Goal: Task Accomplishment & Management: Complete application form

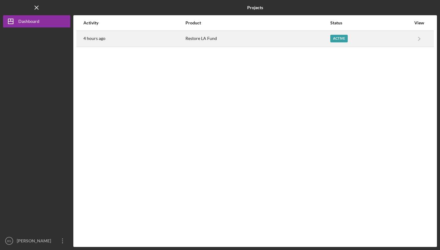
click at [309, 37] on div "Restore LA Fund" at bounding box center [257, 38] width 144 height 15
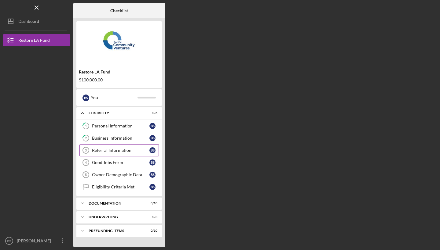
click at [127, 150] on div "Referral Information" at bounding box center [120, 150] width 57 height 5
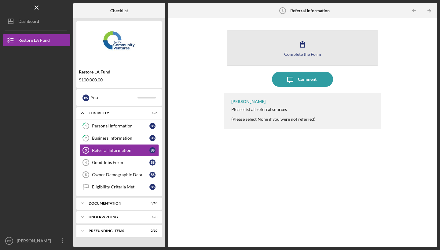
click at [301, 50] on icon "button" at bounding box center [302, 44] width 15 height 15
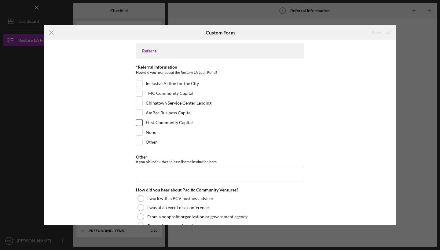
click at [139, 122] on input "First Community Capital" at bounding box center [139, 123] width 6 height 6
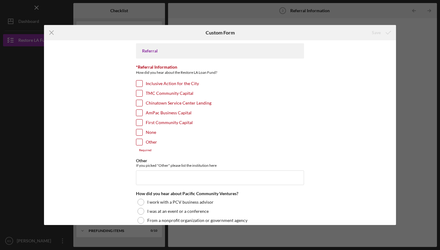
click at [139, 122] on input "First Community Capital" at bounding box center [139, 123] width 6 height 6
checkbox input "true"
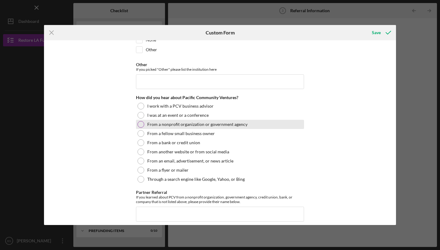
scroll to position [99, 0]
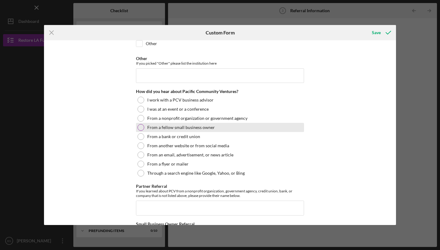
click at [142, 126] on div at bounding box center [140, 127] width 7 height 7
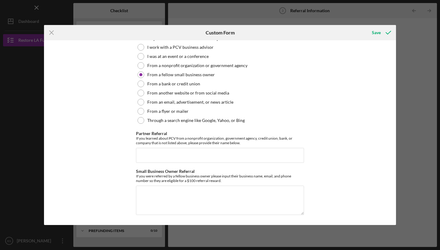
scroll to position [151, 0]
click at [146, 207] on textarea "Small Business Owner Referral" at bounding box center [220, 200] width 168 height 29
type textarea "first community capital"
click at [379, 34] on div "Save" at bounding box center [375, 33] width 9 height 12
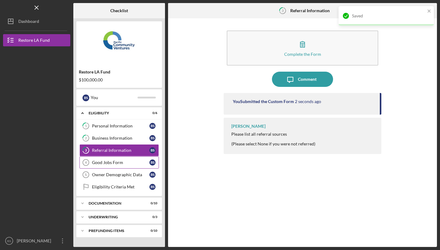
click at [103, 163] on div "Good Jobs Form" at bounding box center [120, 162] width 57 height 5
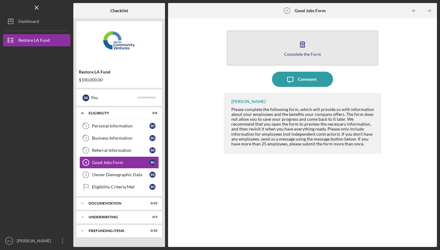
click at [296, 45] on icon "button" at bounding box center [302, 44] width 15 height 15
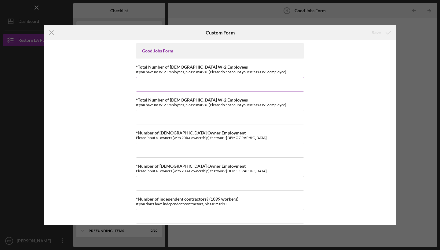
click at [190, 88] on input "*Total Number of [DEMOGRAPHIC_DATA] W-2 Employees" at bounding box center [220, 84] width 168 height 15
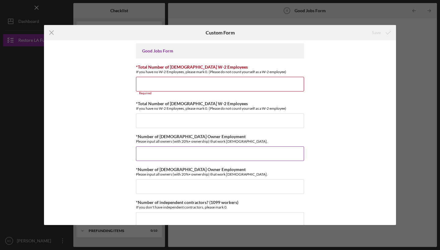
click at [143, 147] on input "*Number of [DEMOGRAPHIC_DATA] Owner Employment" at bounding box center [220, 154] width 168 height 15
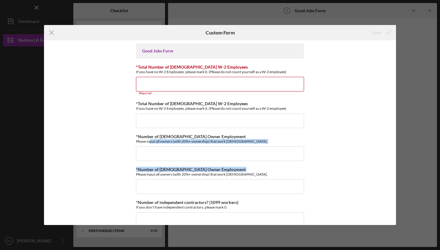
drag, startPoint x: 148, startPoint y: 143, endPoint x: 80, endPoint y: 182, distance: 78.7
click at [80, 180] on div "Good Jobs Form *Total Number of [DEMOGRAPHIC_DATA] W-2 Employees If you have no…" at bounding box center [220, 132] width 352 height 185
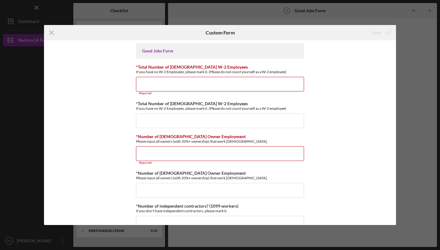
click at [331, 162] on div "Good Jobs Form *Total Number of [DEMOGRAPHIC_DATA] W-2 Employees If you have no…" at bounding box center [220, 132] width 352 height 185
click at [163, 87] on input "*Total Number of [DEMOGRAPHIC_DATA] W-2 Employees" at bounding box center [220, 84] width 168 height 15
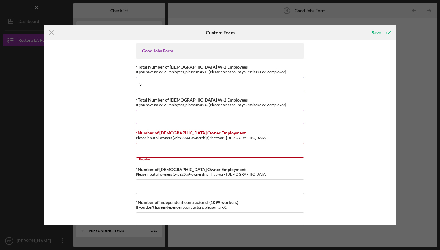
type input "3"
click at [149, 119] on input "*Total Number of [DEMOGRAPHIC_DATA] W-2 Employees" at bounding box center [220, 117] width 168 height 15
type input "0"
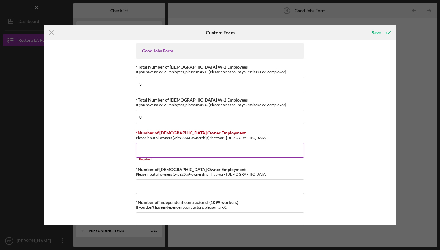
click at [139, 149] on input "*Number of [DEMOGRAPHIC_DATA] Owner Employment" at bounding box center [220, 150] width 168 height 15
click at [143, 149] on input "*Number of [DEMOGRAPHIC_DATA] Owner Employment" at bounding box center [220, 150] width 168 height 15
click at [194, 150] on input "*Number of [DEMOGRAPHIC_DATA] Owner Employment" at bounding box center [220, 150] width 168 height 15
click at [168, 149] on input "*Number of [DEMOGRAPHIC_DATA] Owner Employment" at bounding box center [220, 150] width 168 height 15
click at [167, 148] on input "*Number of [DEMOGRAPHIC_DATA] Owner Employment" at bounding box center [220, 150] width 168 height 15
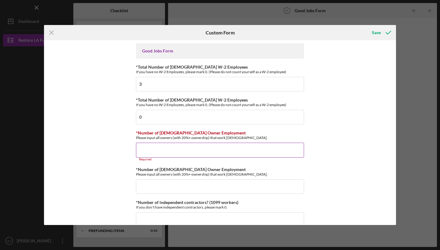
drag, startPoint x: 167, startPoint y: 148, endPoint x: 183, endPoint y: 147, distance: 16.2
click at [168, 148] on input "*Number of [DEMOGRAPHIC_DATA] Owner Employment" at bounding box center [220, 150] width 168 height 15
click at [143, 148] on input "*Number of [DEMOGRAPHIC_DATA] Owner Employment" at bounding box center [220, 150] width 168 height 15
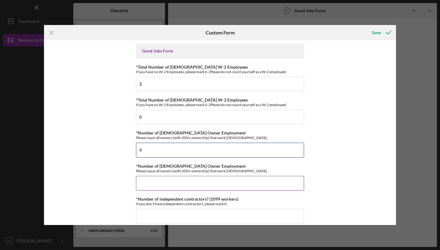
type input "4"
click at [153, 184] on input "*Number of [DEMOGRAPHIC_DATA] Owner Employment" at bounding box center [220, 183] width 168 height 15
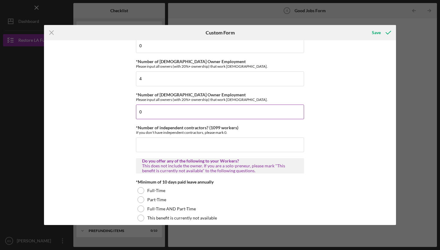
scroll to position [70, 0]
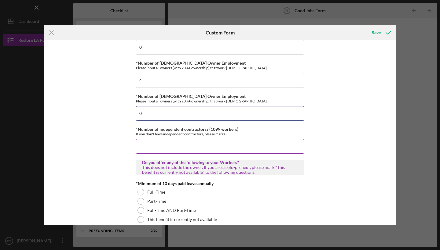
type input "0"
click at [140, 145] on input "*Number of independent contractors? (1099 workers)" at bounding box center [220, 146] width 168 height 15
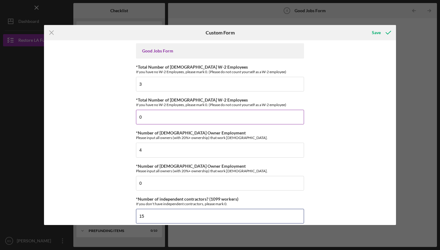
scroll to position [0, 0]
type input "15"
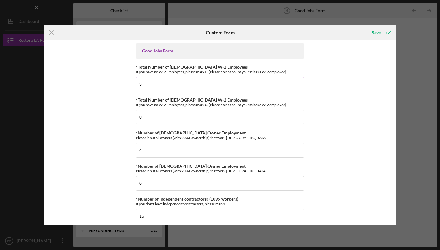
click at [145, 84] on input "3" at bounding box center [220, 84] width 168 height 15
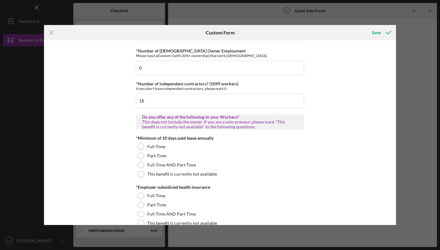
scroll to position [118, 0]
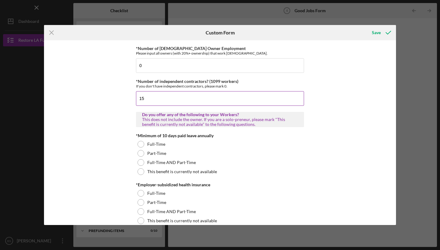
type input "0"
click at [144, 98] on input "15" at bounding box center [220, 98] width 168 height 15
type input "1"
type input "30"
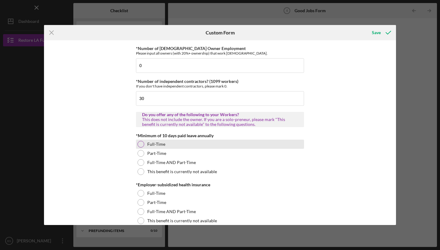
click at [142, 143] on div at bounding box center [140, 144] width 7 height 7
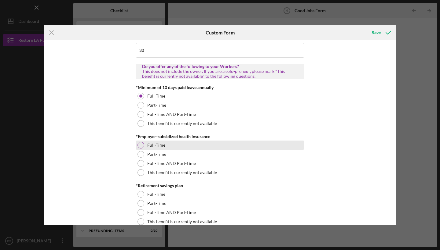
scroll to position [168, 0]
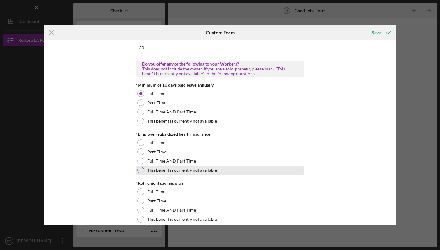
click at [137, 171] on div at bounding box center [140, 170] width 7 height 7
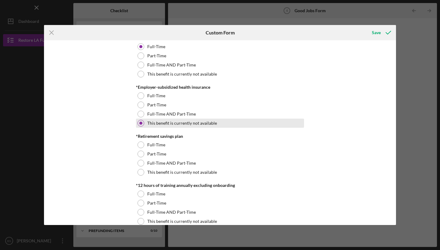
scroll to position [221, 0]
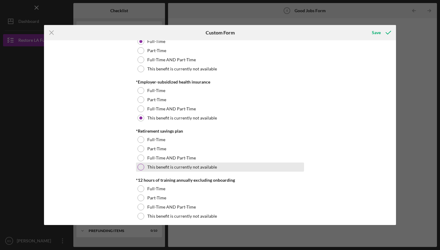
click at [142, 168] on div at bounding box center [140, 167] width 7 height 7
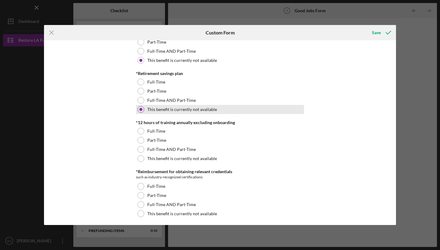
scroll to position [279, 0]
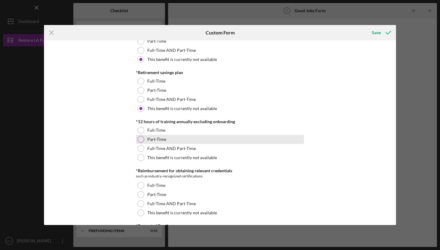
click at [141, 139] on div at bounding box center [140, 139] width 7 height 7
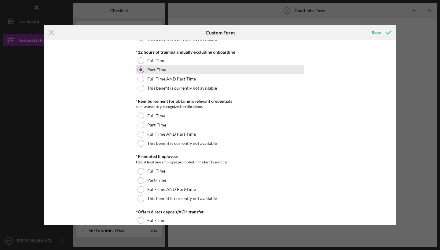
scroll to position [349, 0]
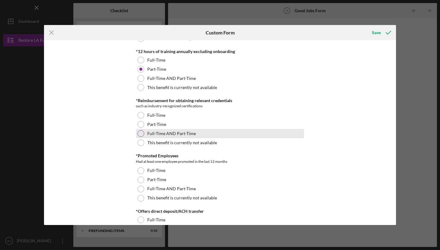
click at [142, 130] on div at bounding box center [140, 133] width 7 height 7
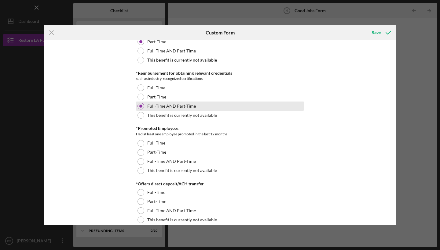
scroll to position [377, 0]
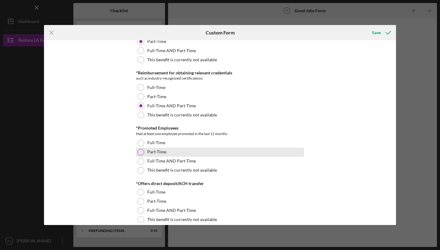
click at [139, 151] on div at bounding box center [140, 152] width 7 height 7
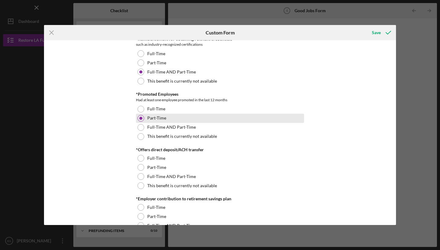
scroll to position [411, 0]
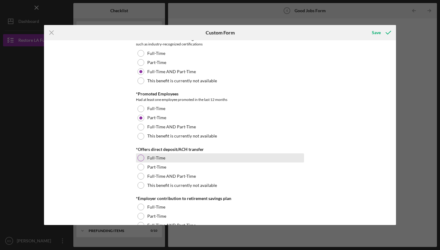
click at [139, 156] on div at bounding box center [140, 158] width 7 height 7
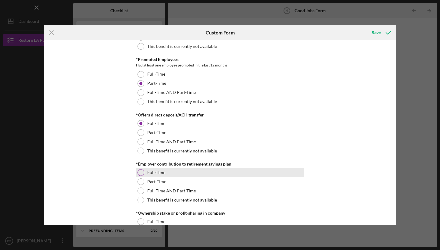
scroll to position [451, 0]
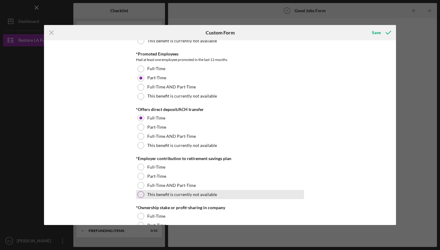
click at [139, 195] on div at bounding box center [140, 194] width 7 height 7
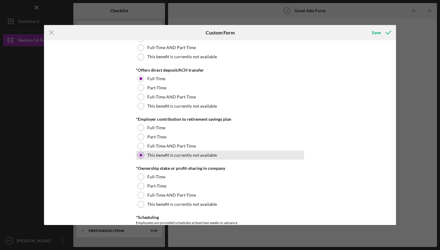
scroll to position [492, 0]
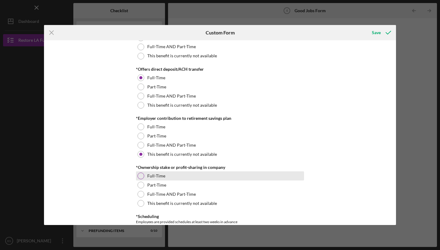
click at [139, 178] on div at bounding box center [140, 176] width 7 height 7
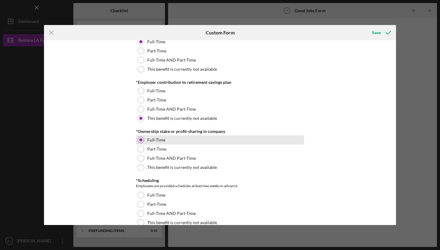
scroll to position [530, 0]
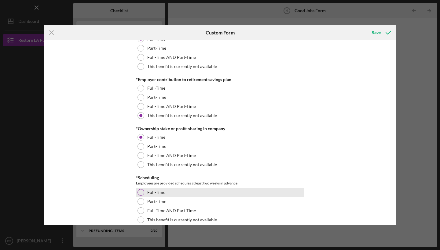
click at [138, 190] on div at bounding box center [140, 192] width 7 height 7
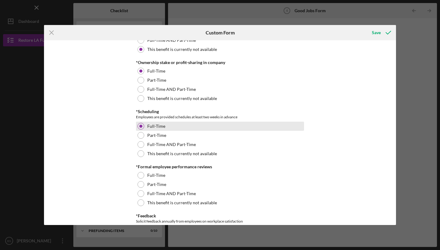
scroll to position [597, 0]
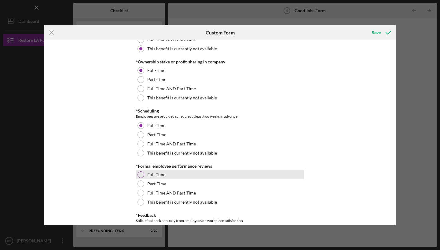
click at [144, 174] on div "Full-Time" at bounding box center [220, 174] width 168 height 9
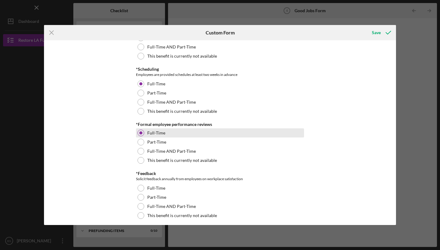
scroll to position [642, 0]
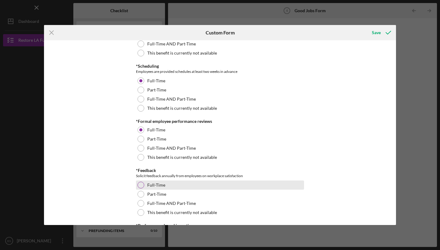
click at [139, 183] on div at bounding box center [140, 185] width 7 height 7
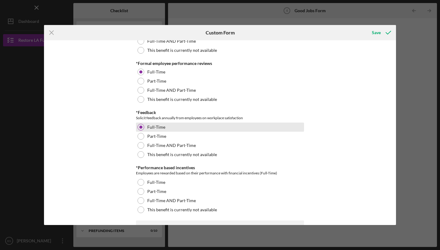
scroll to position [700, 0]
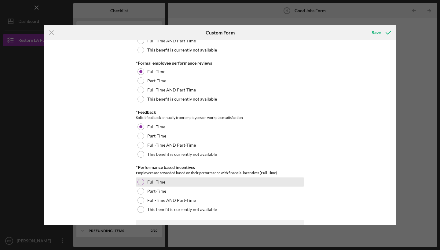
click at [141, 181] on div at bounding box center [140, 182] width 7 height 7
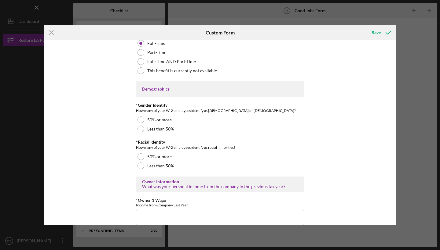
scroll to position [840, 0]
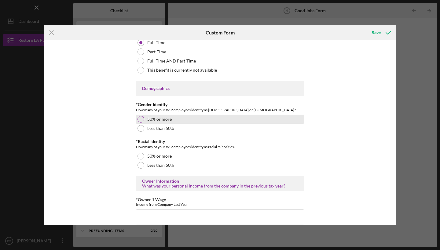
click at [142, 120] on div at bounding box center [140, 119] width 7 height 7
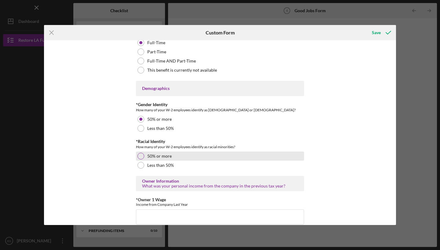
click at [137, 155] on div at bounding box center [140, 156] width 7 height 7
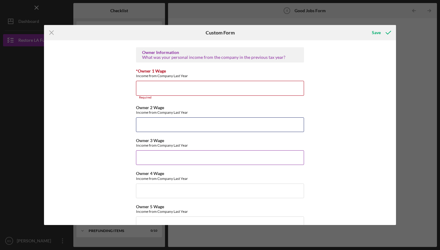
scroll to position [969, 0]
click at [376, 32] on div "Save" at bounding box center [375, 33] width 9 height 12
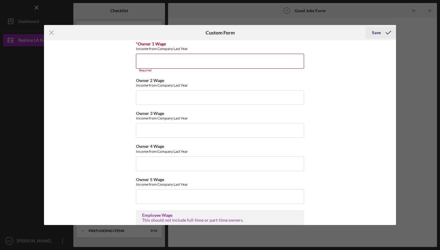
scroll to position [997, 0]
click at [376, 32] on div "Save" at bounding box center [375, 33] width 9 height 12
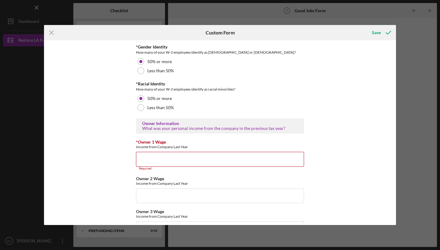
scroll to position [903, 0]
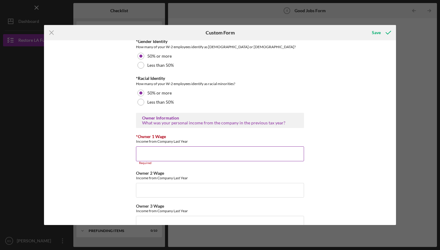
click at [147, 152] on input "*Owner 1 Wage" at bounding box center [220, 154] width 168 height 15
type input "6"
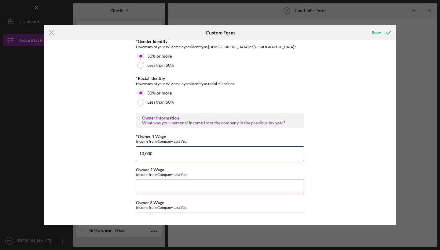
type input "10,000"
click at [145, 182] on input "Owner 2 Wage" at bounding box center [220, 187] width 168 height 15
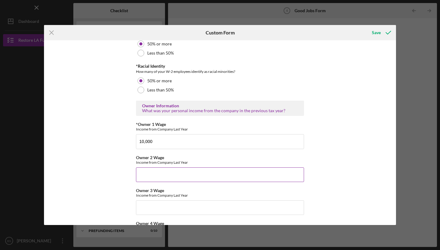
scroll to position [917, 0]
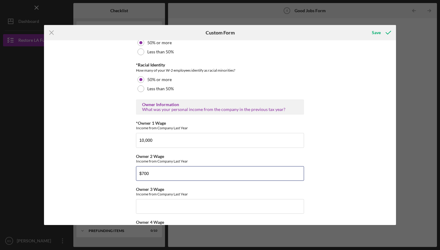
type input "$7,000"
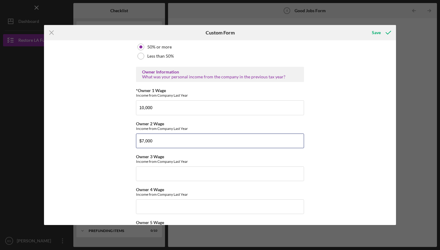
scroll to position [950, 0]
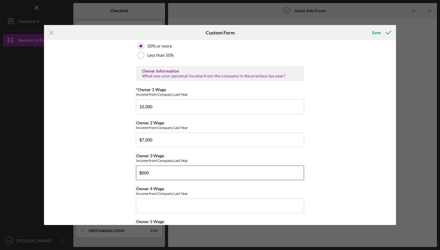
type input "$5,000"
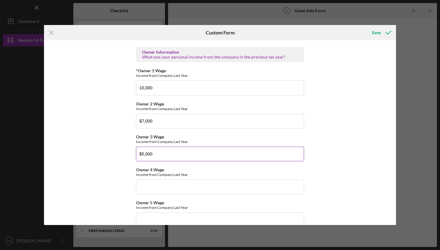
scroll to position [971, 0]
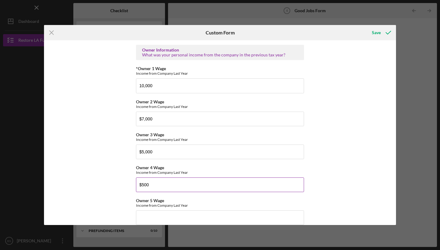
type input "$5,000"
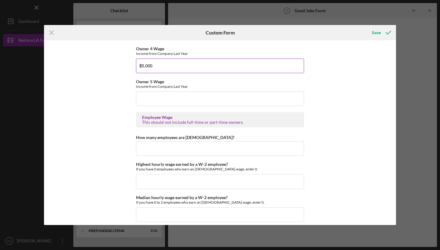
scroll to position [1091, 0]
click at [144, 148] on input "How many employees are [DEMOGRAPHIC_DATA]?" at bounding box center [220, 148] width 168 height 15
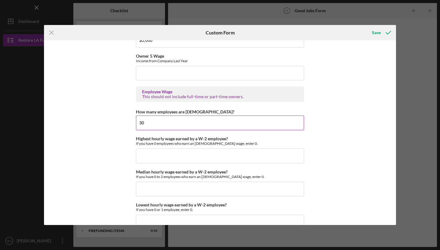
scroll to position [1116, 0]
type input "30"
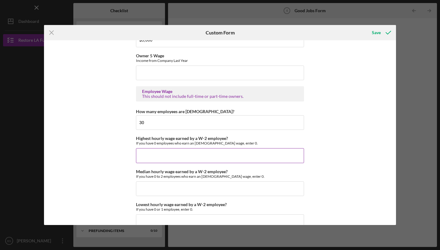
click at [151, 157] on input "Highest hourly wage earned by a W-2 employee?" at bounding box center [220, 155] width 168 height 15
type input "$79,000"
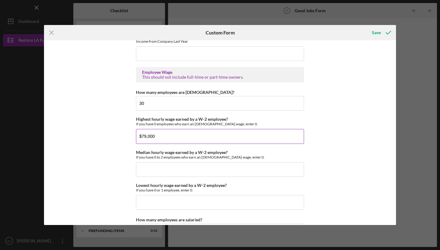
scroll to position [1137, 0]
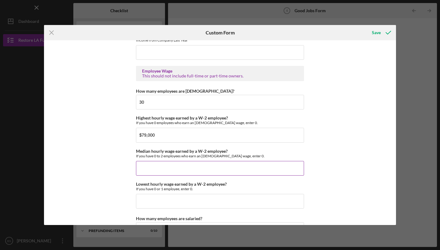
click at [146, 171] on input "Median hourly wage earned by a W-2 employee?" at bounding box center [220, 168] width 168 height 15
type input "$4"
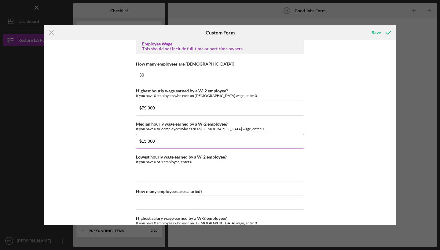
scroll to position [1163, 0]
type input "$15,000"
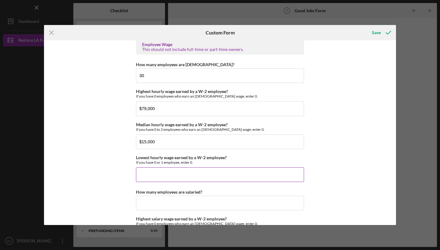
click at [143, 177] on input "Lowest hourly wage earned by a W-2 employee?" at bounding box center [220, 175] width 168 height 15
type input "$6,000"
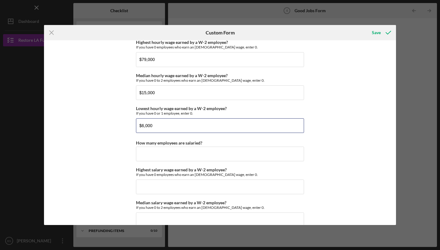
scroll to position [1213, 0]
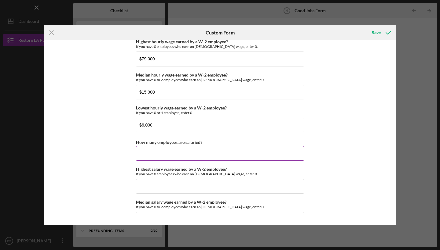
click at [156, 154] on input "How many employees are salaried?" at bounding box center [220, 153] width 168 height 15
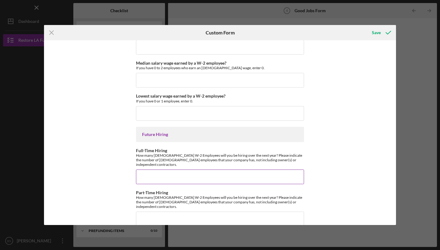
scroll to position [1352, 0]
type input "30"
type input "10"
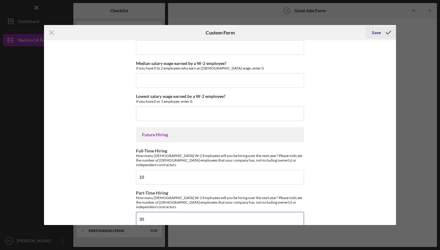
type input "30"
click at [382, 32] on icon "submit" at bounding box center [387, 32] width 15 height 15
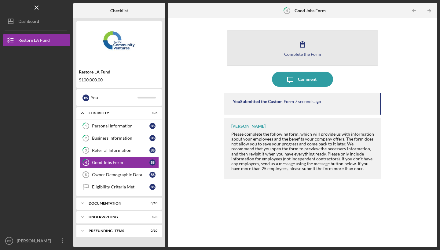
click at [302, 52] on div "Complete the Form" at bounding box center [302, 54] width 37 height 5
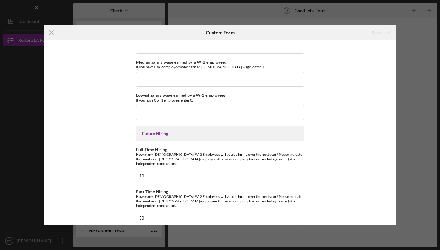
scroll to position [1352, 0]
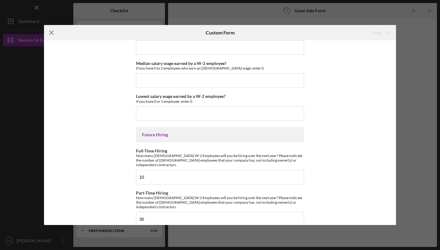
click at [53, 34] on line at bounding box center [51, 33] width 4 height 4
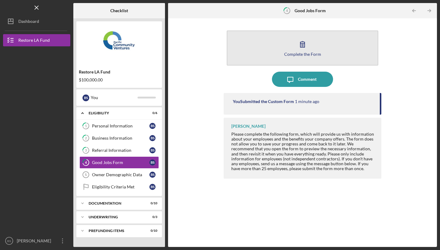
click at [301, 45] on icon "button" at bounding box center [302, 44] width 15 height 15
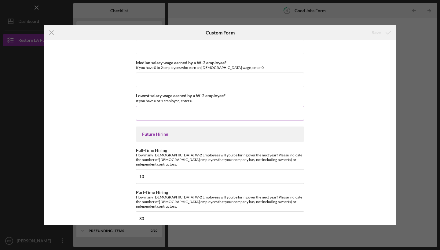
scroll to position [1352, 0]
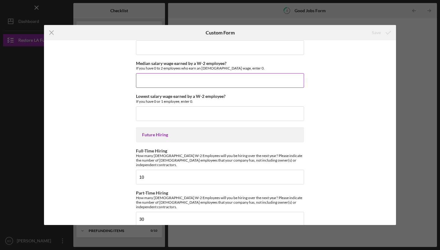
click at [205, 81] on input "Median salary wage earned by a W-2 employee?" at bounding box center [220, 80] width 168 height 15
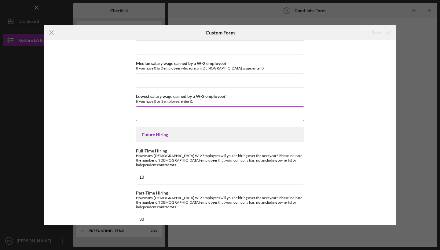
click at [193, 115] on input "Lowest salary wage earned by a W-2 employee?" at bounding box center [220, 114] width 168 height 15
click at [223, 14] on div "Icon/Menu Close Custom Form Save Good Jobs Form *Total Number of [DEMOGRAPHIC_D…" at bounding box center [220, 125] width 440 height 250
click at [51, 33] on line at bounding box center [51, 33] width 4 height 4
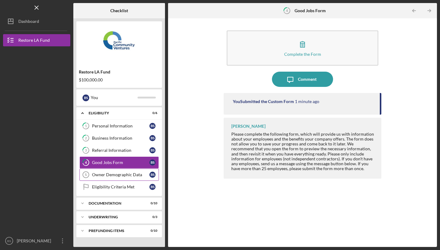
click at [99, 174] on div "Owner Demographic Data" at bounding box center [120, 174] width 57 height 5
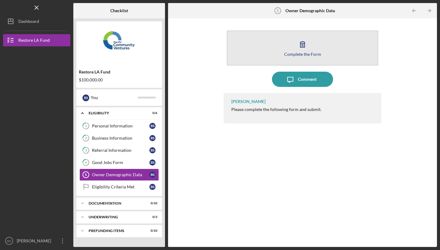
click at [302, 45] on icon "button" at bounding box center [302, 45] width 4 height 6
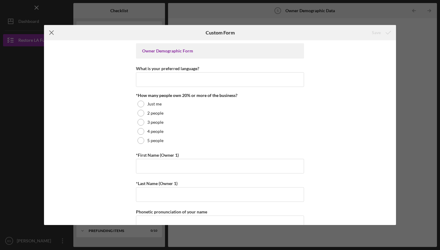
click at [50, 30] on icon "Icon/Menu Close" at bounding box center [51, 32] width 15 height 15
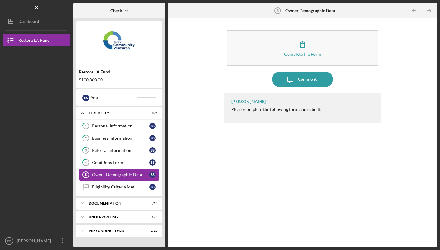
click at [108, 174] on div "Owner Demographic Data" at bounding box center [120, 174] width 57 height 5
click at [108, 176] on div "Owner Demographic Data" at bounding box center [120, 174] width 57 height 5
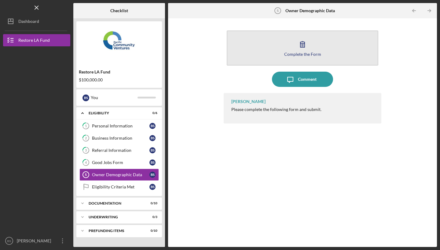
click at [299, 54] on div "Complete the Form" at bounding box center [302, 54] width 37 height 5
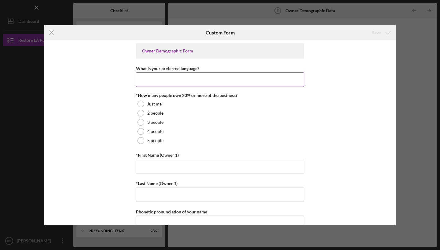
click at [178, 80] on input "What is your preferred language?" at bounding box center [220, 79] width 168 height 15
type input "e"
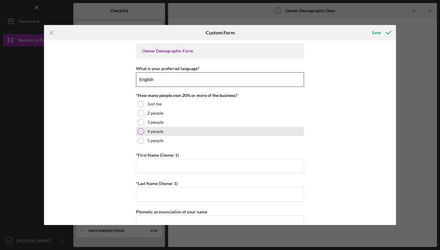
type input "English"
click at [140, 131] on div at bounding box center [140, 131] width 7 height 7
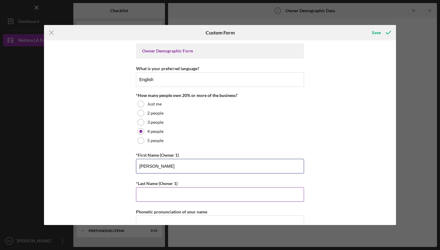
type input "[PERSON_NAME]"
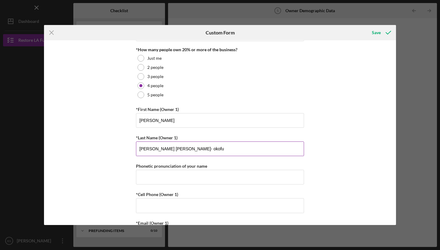
scroll to position [52, 0]
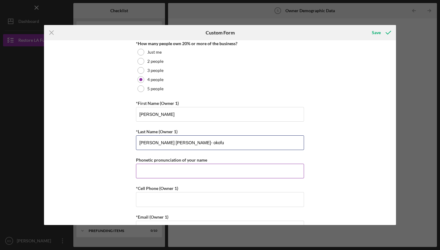
type input "[PERSON_NAME] [PERSON_NAME]- okofu"
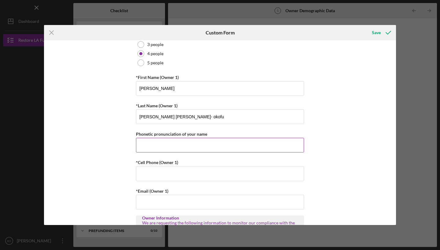
scroll to position [77, 0]
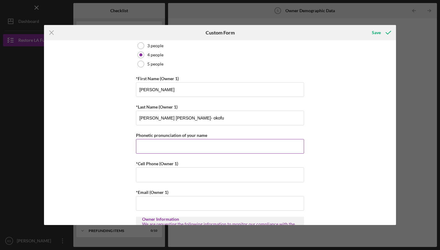
click at [300, 149] on input "Phonetic pronunciation of your name" at bounding box center [220, 146] width 168 height 15
click at [300, 147] on input "Phonetic pronunciation of your name" at bounding box center [220, 146] width 168 height 15
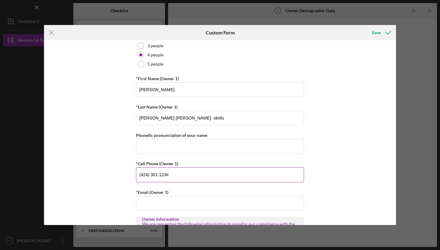
type input "[PHONE_NUMBER]"
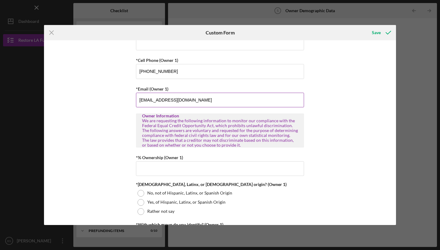
scroll to position [182, 0]
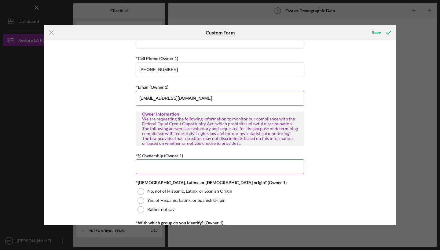
type input "[EMAIL_ADDRESS][DOMAIN_NAME]"
click at [161, 167] on input "*% Ownership (Owner 1)" at bounding box center [220, 167] width 168 height 15
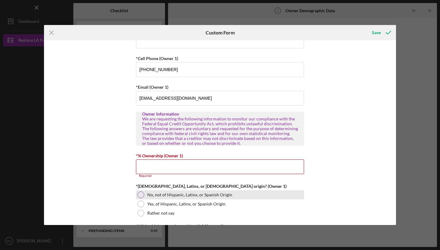
click at [139, 191] on div "No, not of Hispanic, Latinx, or Spanish Origin" at bounding box center [220, 194] width 168 height 9
click at [153, 167] on input "*% Ownership (Owner 1)" at bounding box center [220, 167] width 168 height 15
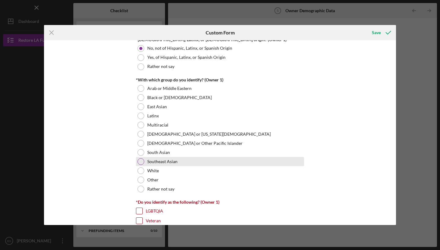
scroll to position [326, 0]
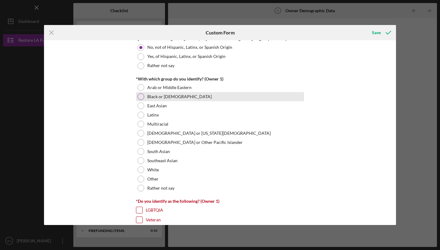
type input "40.00000%"
click at [142, 96] on div at bounding box center [140, 96] width 7 height 7
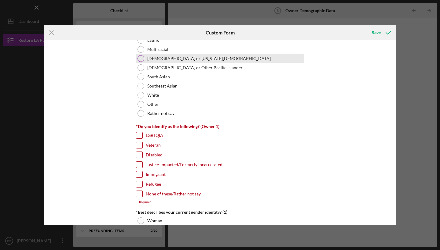
scroll to position [401, 0]
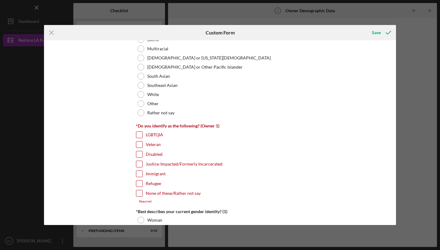
click at [139, 176] on input "Immigrant" at bounding box center [139, 174] width 6 height 6
checkbox input "true"
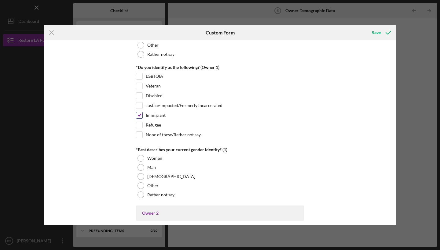
scroll to position [460, 0]
click at [139, 156] on div at bounding box center [140, 158] width 7 height 7
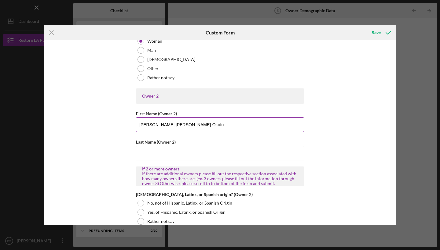
scroll to position [577, 0]
click at [167, 125] on input "[PERSON_NAME] [PERSON_NAME]-Okofu" at bounding box center [220, 124] width 168 height 15
type input "[PERSON_NAME]"
click at [139, 154] on input "Last Name (Owner 2)" at bounding box center [220, 153] width 168 height 15
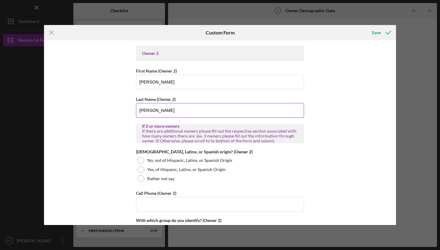
scroll to position [621, 0]
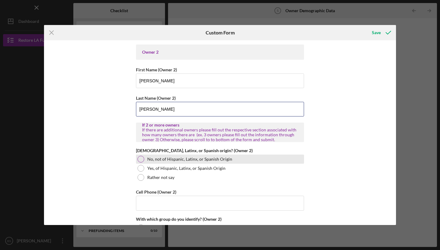
type input "[PERSON_NAME]"
click at [139, 159] on div at bounding box center [140, 159] width 7 height 7
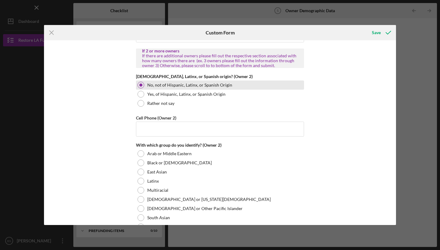
scroll to position [696, 0]
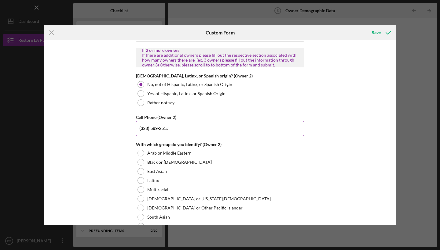
type input "[PHONE_NUMBER]"
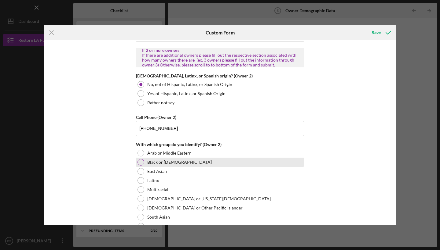
click at [141, 164] on div at bounding box center [140, 162] width 7 height 7
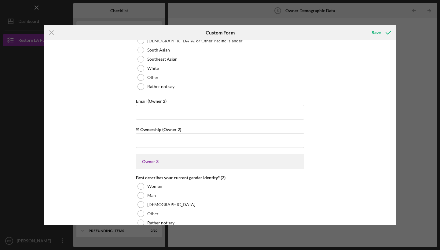
scroll to position [864, 0]
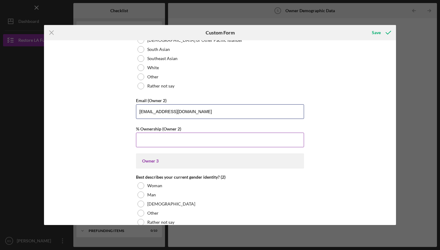
type input "[EMAIL_ADDRESS][DOMAIN_NAME]"
click at [144, 141] on input "% Ownership (Owner 2)" at bounding box center [220, 140] width 168 height 15
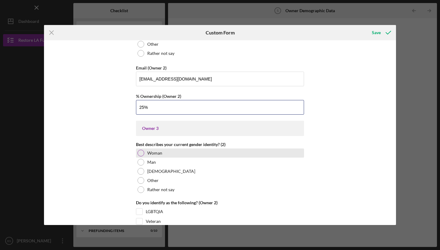
scroll to position [897, 0]
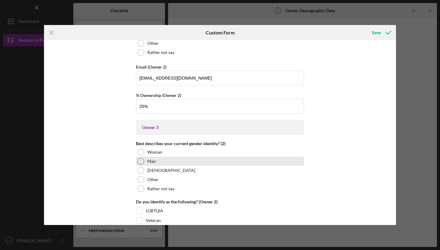
type input "25.00000%"
click at [138, 162] on div at bounding box center [140, 161] width 7 height 7
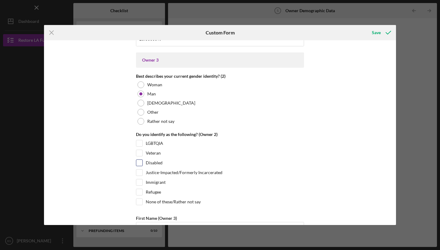
scroll to position [966, 0]
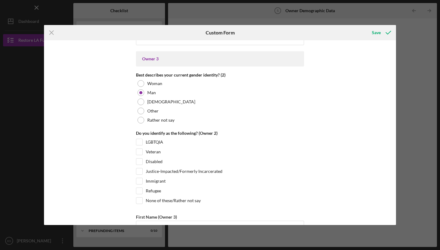
click at [135, 183] on div "Owner Demographic Form What is your preferred language? English *How many peopl…" at bounding box center [220, 132] width 352 height 185
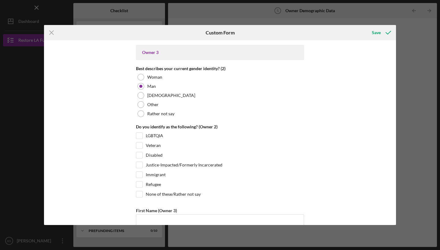
scroll to position [980, 0]
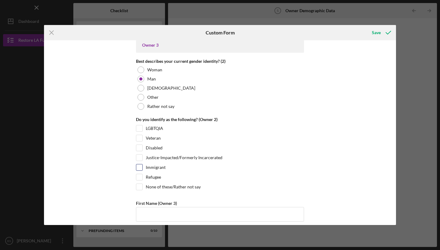
click at [138, 167] on input "Immigrant" at bounding box center [139, 168] width 6 height 6
checkbox input "true"
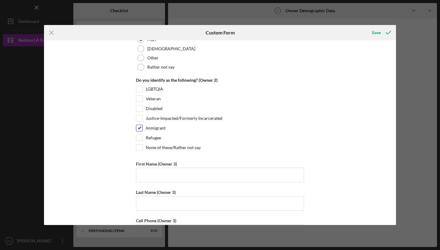
scroll to position [1028, 0]
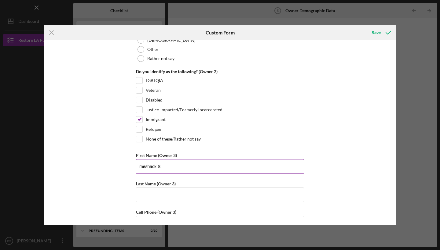
click at [143, 165] on input "meshack S" at bounding box center [220, 166] width 168 height 15
click at [160, 166] on input "Meshack S" at bounding box center [220, 166] width 168 height 15
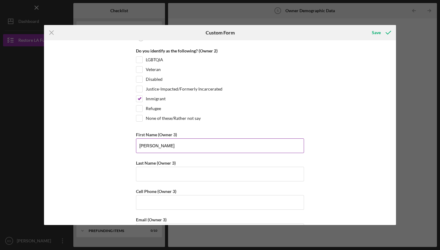
scroll to position [1049, 0]
click at [177, 147] on input "[PERSON_NAME]" at bounding box center [220, 145] width 168 height 15
type input "Meshack"
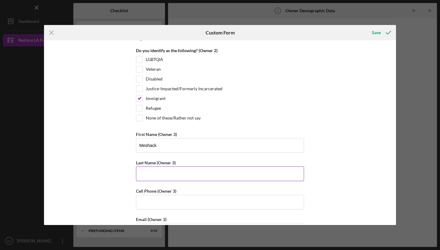
click at [140, 172] on input "Last Name (Owner 3)" at bounding box center [220, 174] width 168 height 15
type input "Shedrack"
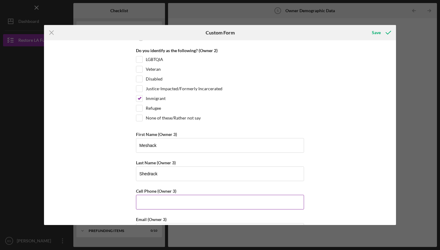
click at [188, 187] on div "Cell Phone (Owner 3)" at bounding box center [220, 191] width 168 height 8
type input "[PHONE_NUMBER]"
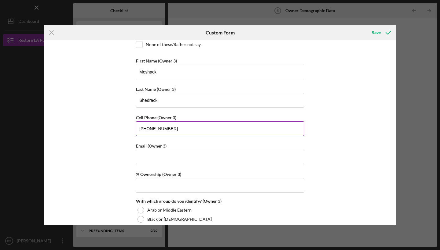
scroll to position [1125, 0]
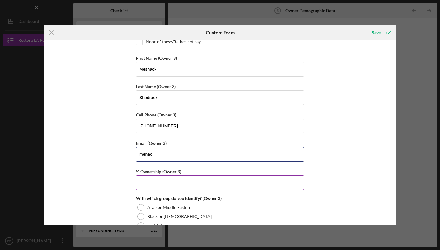
type input "menac"
click at [143, 180] on input "% Ownership (Owner 3)" at bounding box center [220, 183] width 168 height 15
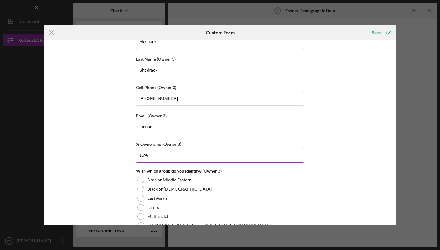
scroll to position [1155, 0]
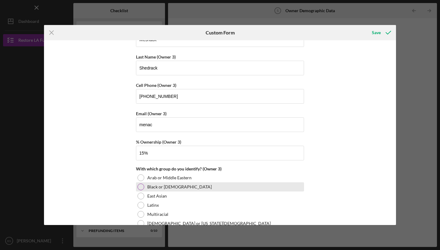
type input "15.00000%"
click at [138, 186] on div at bounding box center [140, 187] width 7 height 7
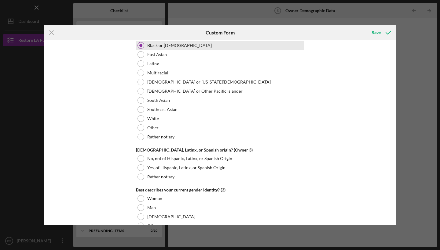
scroll to position [1297, 0]
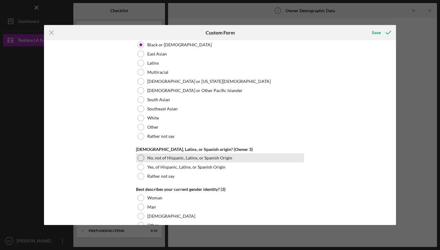
click at [141, 157] on div at bounding box center [140, 158] width 7 height 7
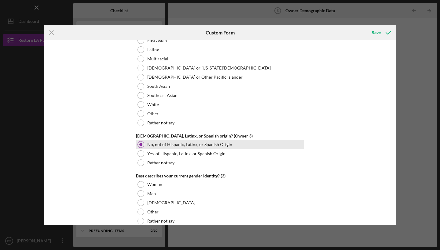
scroll to position [1321, 0]
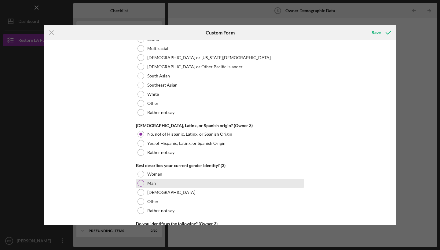
click at [139, 183] on div at bounding box center [140, 183] width 7 height 7
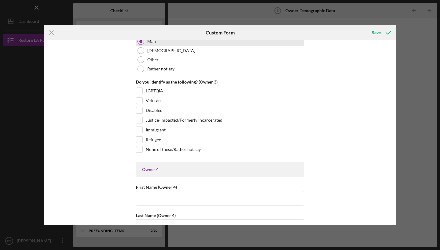
scroll to position [1463, 0]
click at [137, 146] on input "None of these/Rather not say" at bounding box center [139, 149] width 6 height 6
checkbox input "true"
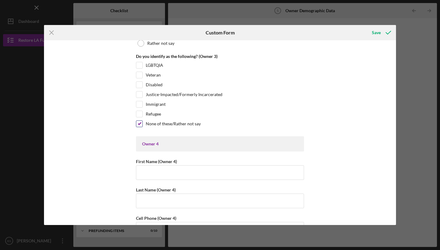
scroll to position [1489, 0]
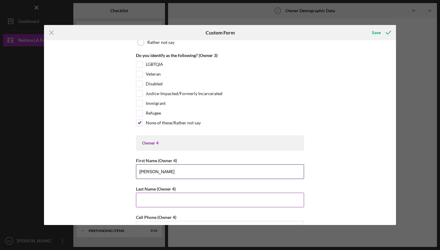
type input "[PERSON_NAME]"
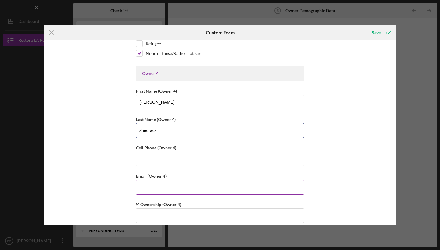
scroll to position [1559, 0]
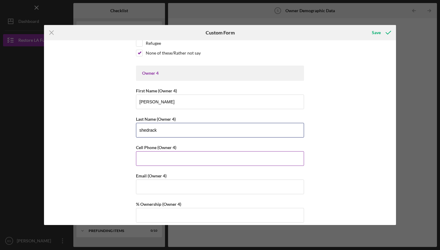
type input "shedrack"
type input "[PHONE_NUMBER]"
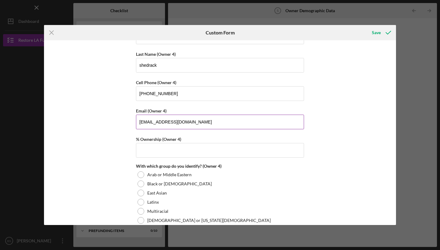
scroll to position [1627, 0]
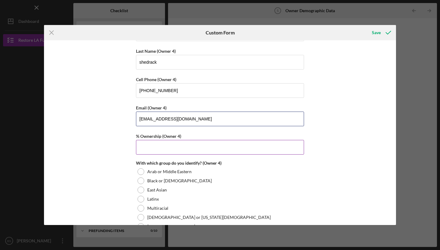
type input "[EMAIL_ADDRESS][DOMAIN_NAME]"
click at [146, 144] on input "% Ownership (Owner 4)" at bounding box center [220, 147] width 168 height 15
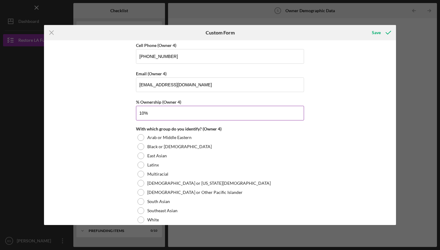
scroll to position [1661, 0]
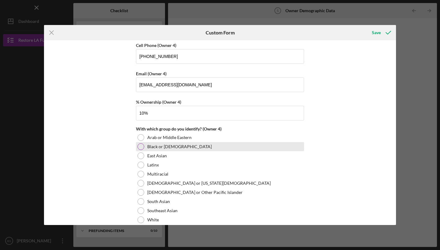
type input "10.00000%"
click at [140, 144] on div at bounding box center [140, 146] width 7 height 7
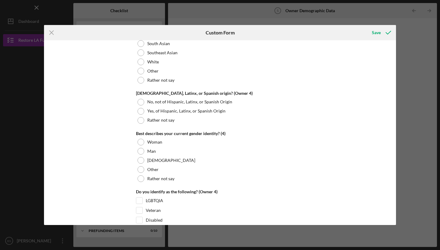
scroll to position [1820, 0]
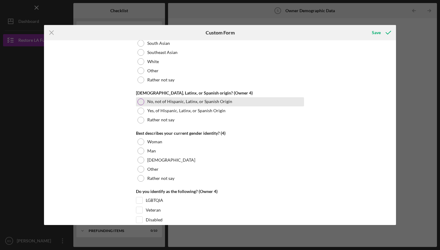
click at [139, 99] on div at bounding box center [140, 102] width 7 height 7
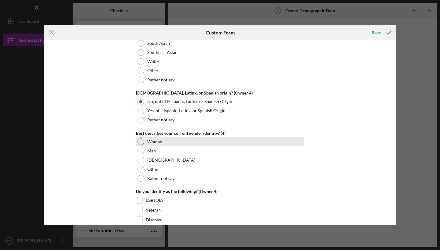
click at [137, 141] on div at bounding box center [140, 142] width 7 height 7
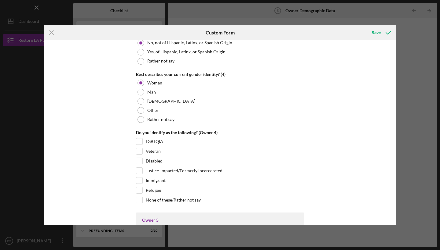
scroll to position [1882, 0]
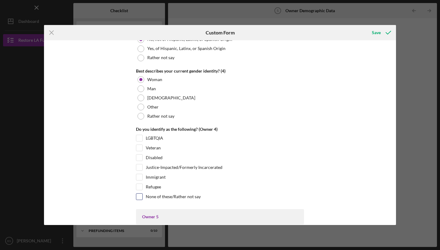
click at [137, 197] on input "None of these/Rather not say" at bounding box center [139, 197] width 6 height 6
checkbox input "true"
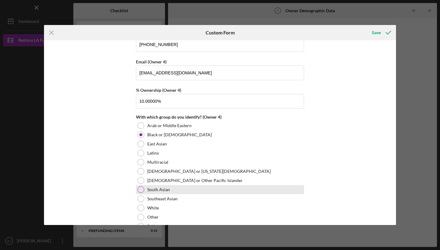
scroll to position [1672, 0]
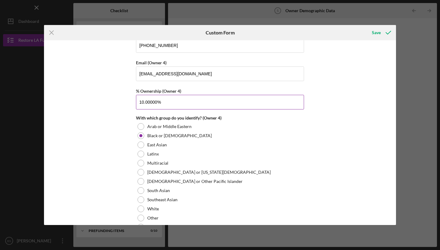
click at [162, 101] on input "10.00000%" at bounding box center [220, 102] width 168 height 15
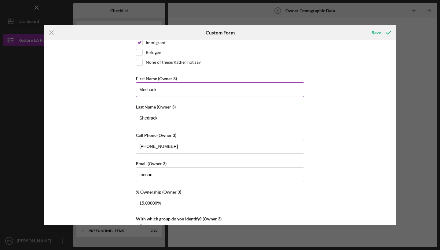
scroll to position [1104, 0]
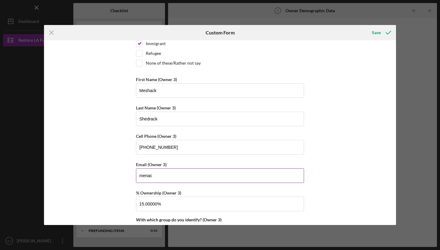
type input "10.00000%"
click at [154, 175] on input "menac" at bounding box center [220, 175] width 168 height 15
type input "m"
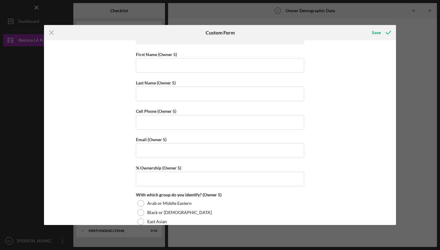
scroll to position [2005, 0]
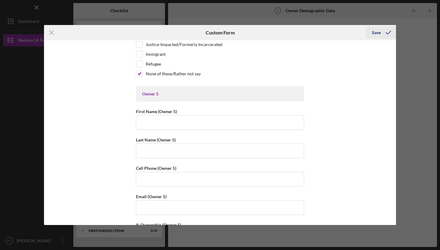
type input "[EMAIL_ADDRESS][DOMAIN_NAME]"
click at [381, 33] on icon "submit" at bounding box center [387, 32] width 15 height 15
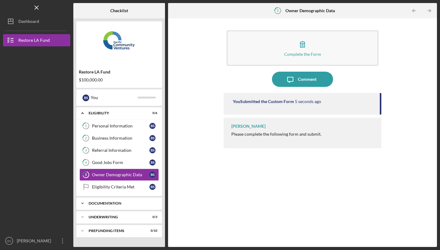
click at [112, 204] on div "Documentation" at bounding box center [122, 204] width 66 height 4
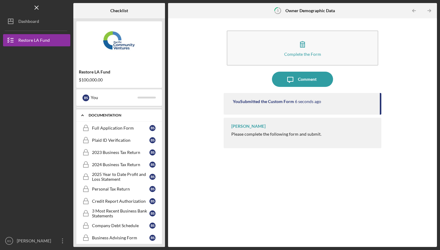
scroll to position [89, 0]
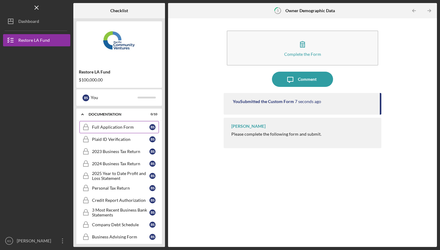
click at [113, 127] on div "Full Application Form" at bounding box center [120, 127] width 57 height 5
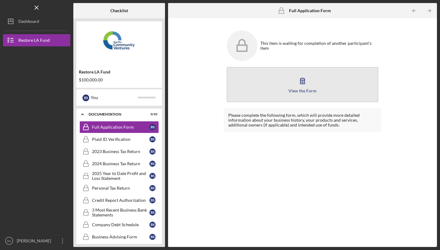
click at [304, 80] on icon "button" at bounding box center [302, 81] width 4 height 6
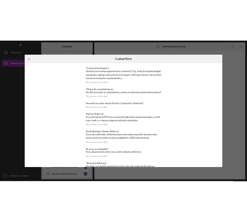
scroll to position [329, 0]
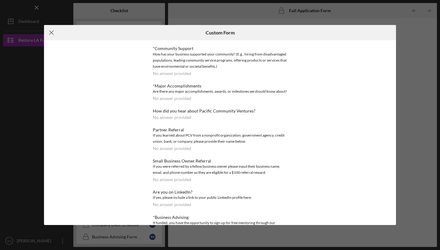
click at [53, 37] on icon "Icon/Menu Close" at bounding box center [51, 32] width 15 height 15
